Goal: Check status

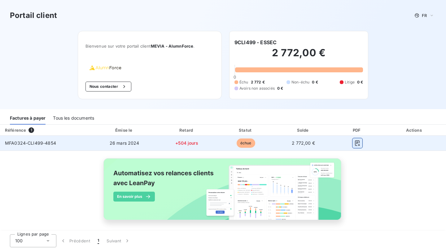
click at [357, 141] on icon "button" at bounding box center [357, 143] width 6 height 6
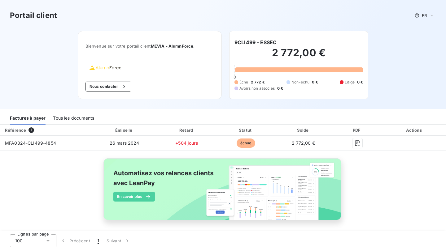
click at [268, 153] on div "Référence 1 Émise le Retard Statut Solde PDF Actions MFA0324-CLI499-4854 [DATE]…" at bounding box center [223, 180] width 446 height 110
click at [75, 201] on div "Référence 1 Émise le Retard Statut Solde PDF Actions MFA0324-CLI499-4854 [DATE]…" at bounding box center [223, 180] width 446 height 110
drag, startPoint x: 86, startPoint y: 45, endPoint x: 158, endPoint y: 45, distance: 71.2
click at [157, 45] on span "Bienvenue sur votre portail client MEVIA - AlumnForce ." at bounding box center [149, 46] width 128 height 5
click at [158, 45] on span "MEVIA - AlumnForce" at bounding box center [172, 46] width 43 height 5
